Goal: Book appointment/travel/reservation

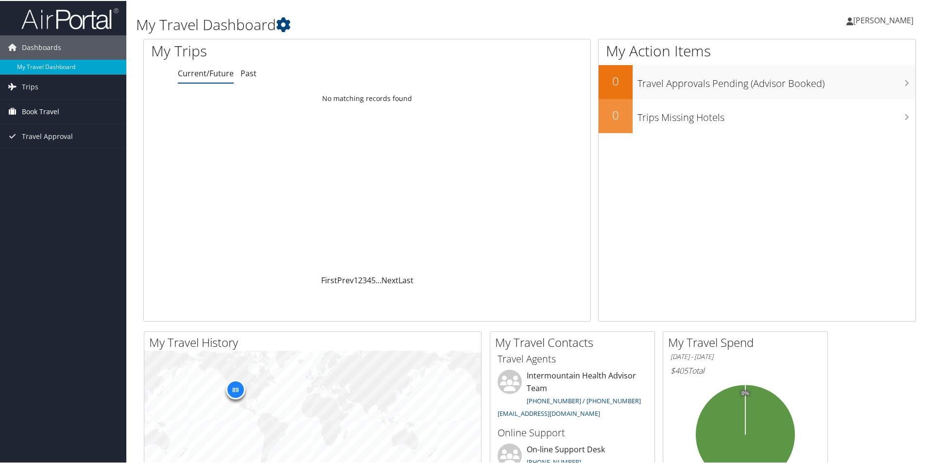
click at [31, 111] on span "Book Travel" at bounding box center [40, 111] width 37 height 24
click at [34, 158] on link "Book/Manage Online Trips" at bounding box center [63, 159] width 126 height 15
